Goal: Transaction & Acquisition: Purchase product/service

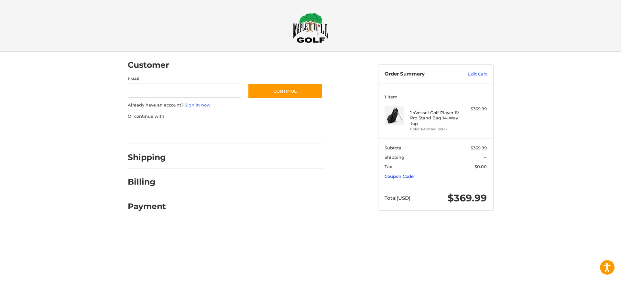
click at [394, 178] on link "Coupon Code" at bounding box center [398, 176] width 29 height 5
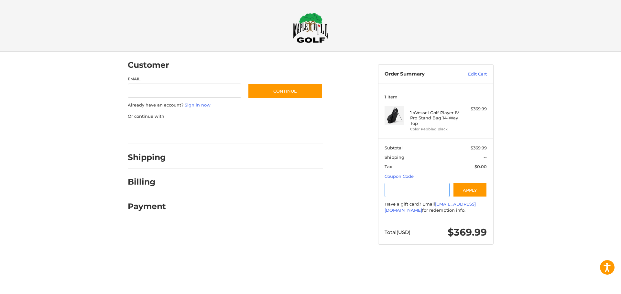
click at [390, 195] on input "Gift Certificate or Coupon Code" at bounding box center [416, 190] width 65 height 15
type input "*******"
click at [478, 190] on button "Apply" at bounding box center [470, 190] width 34 height 15
